Goal: Task Accomplishment & Management: Manage account settings

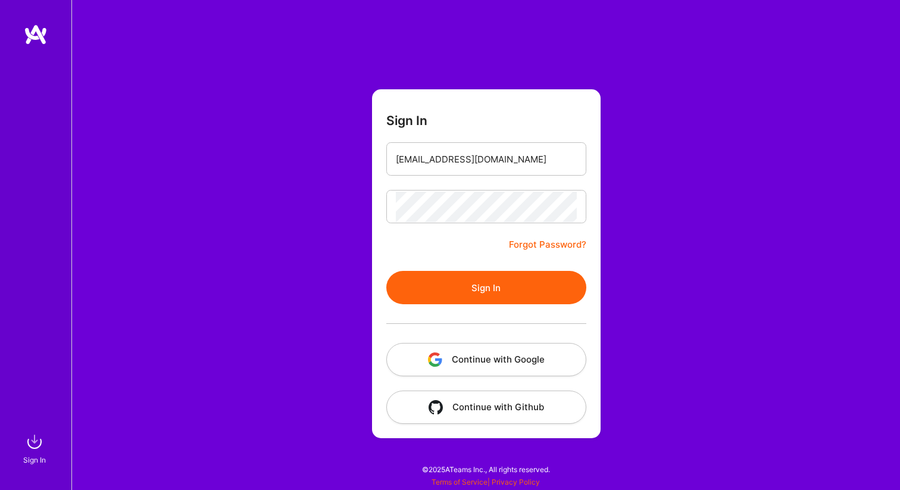
click at [496, 296] on button "Sign In" at bounding box center [486, 287] width 200 height 33
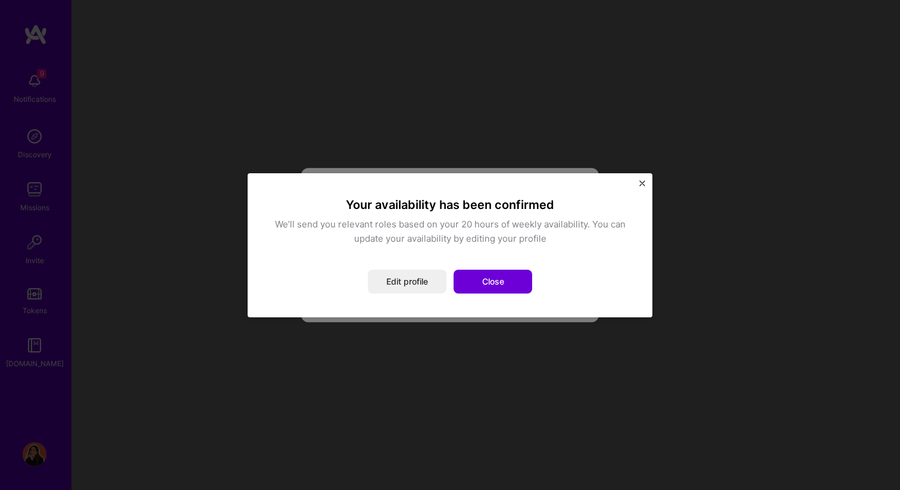
click at [387, 267] on div "Your availability has been confirmed We’ll send you relevant roles based on you…" at bounding box center [449, 245] width 357 height 96
click at [488, 288] on button "Close" at bounding box center [492, 282] width 79 height 24
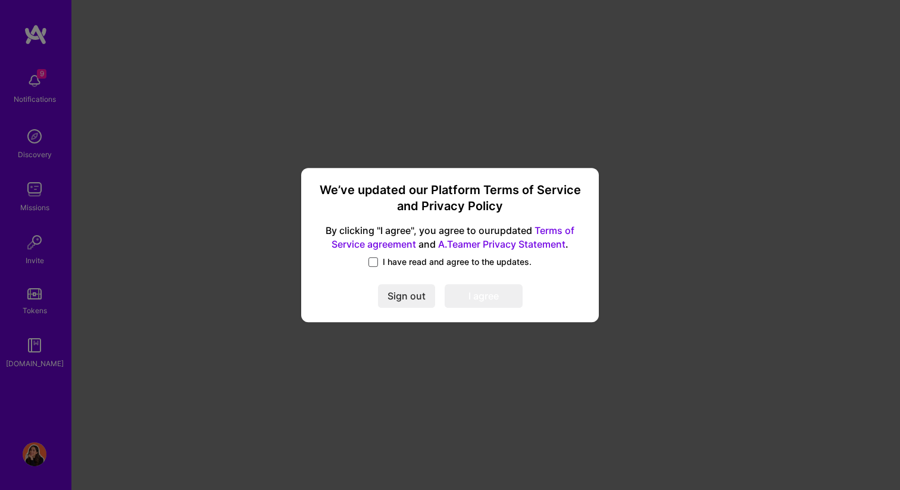
click at [378, 262] on span at bounding box center [373, 262] width 10 height 10
click at [0, 0] on input "I have read and agree to the updates." at bounding box center [0, 0] width 0 height 0
click at [492, 309] on div "We’ve updated our Platform Terms of Service and Privacy Policy By clicking "I a…" at bounding box center [450, 245] width 288 height 146
click at [489, 298] on button "I agree" at bounding box center [484, 296] width 78 height 24
